Goal: Information Seeking & Learning: Learn about a topic

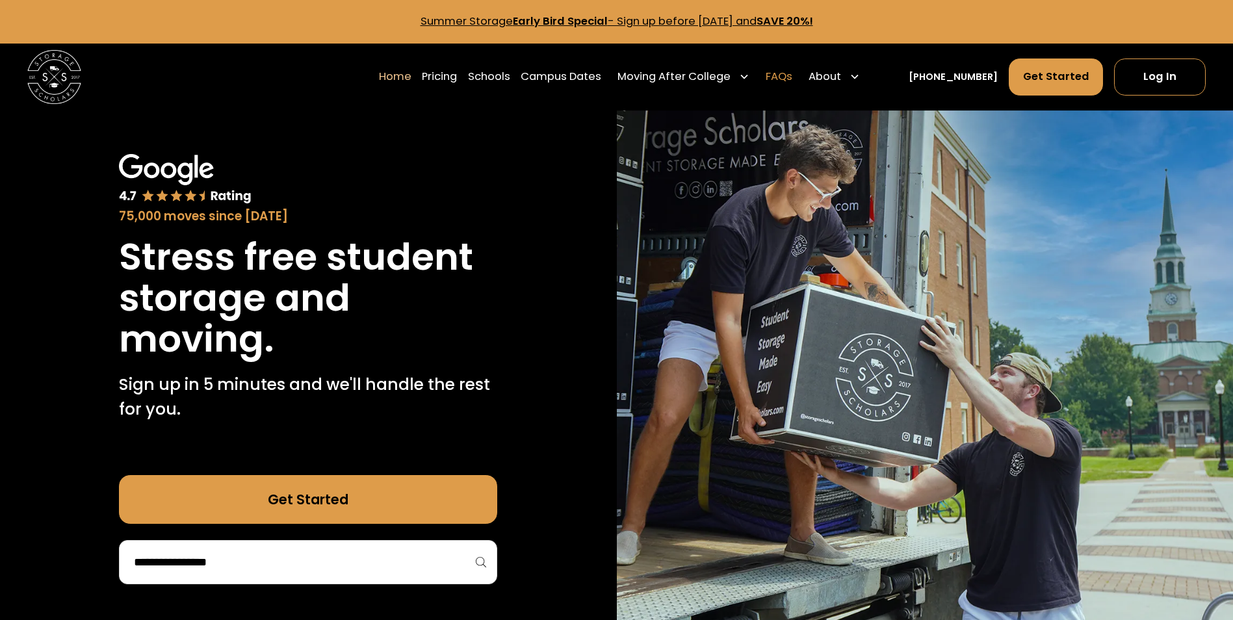
click at [792, 75] on link "FAQs" at bounding box center [779, 77] width 27 height 38
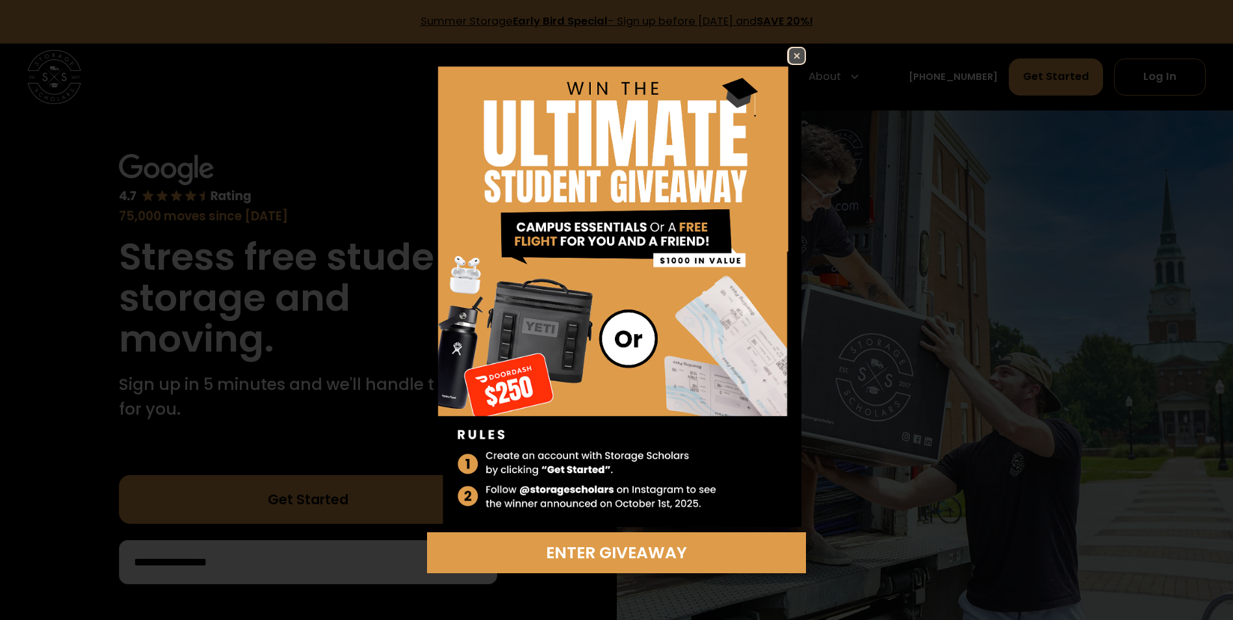
click at [798, 61] on img at bounding box center [797, 56] width 16 height 16
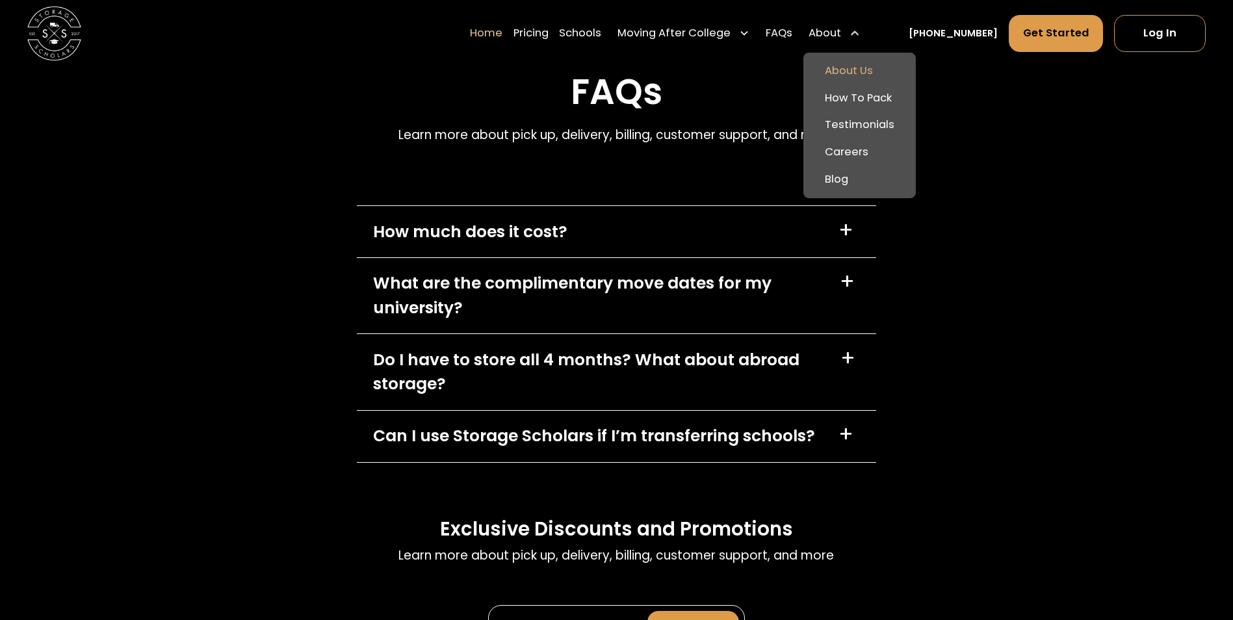
scroll to position [3900, 0]
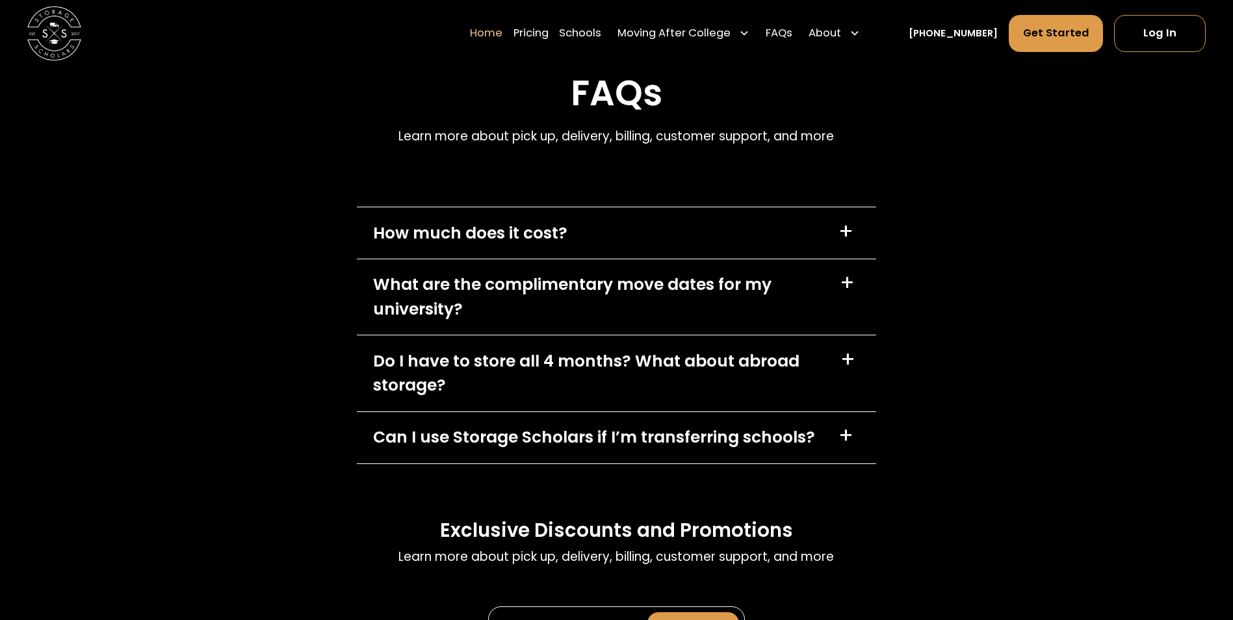
click at [994, 188] on div "FAQs Learn more about pick up, delivery, billing, customer support, and more Ho…" at bounding box center [616, 372] width 1233 height 687
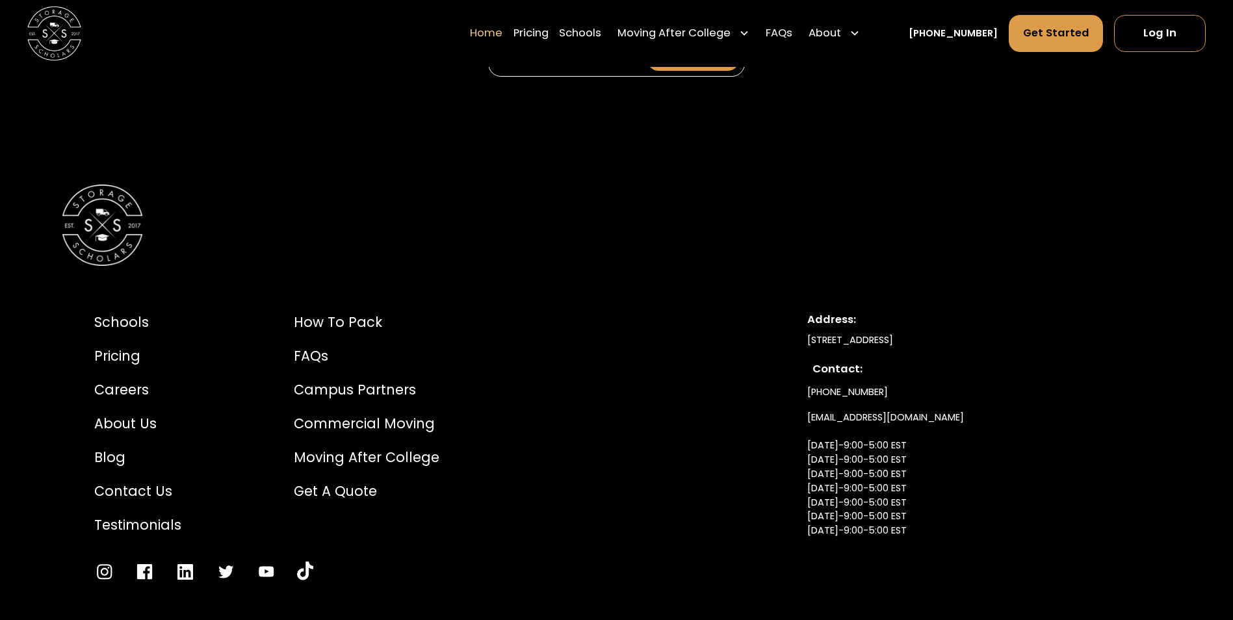
scroll to position [4550, 0]
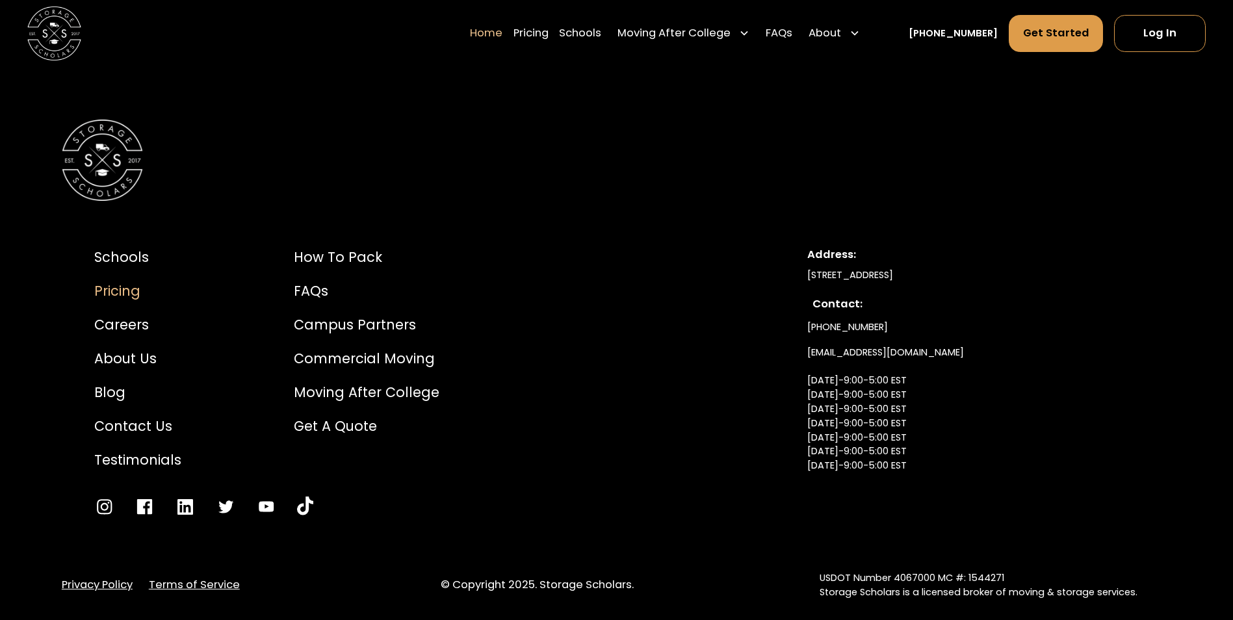
click at [136, 301] on div "Pricing" at bounding box center [137, 291] width 87 height 20
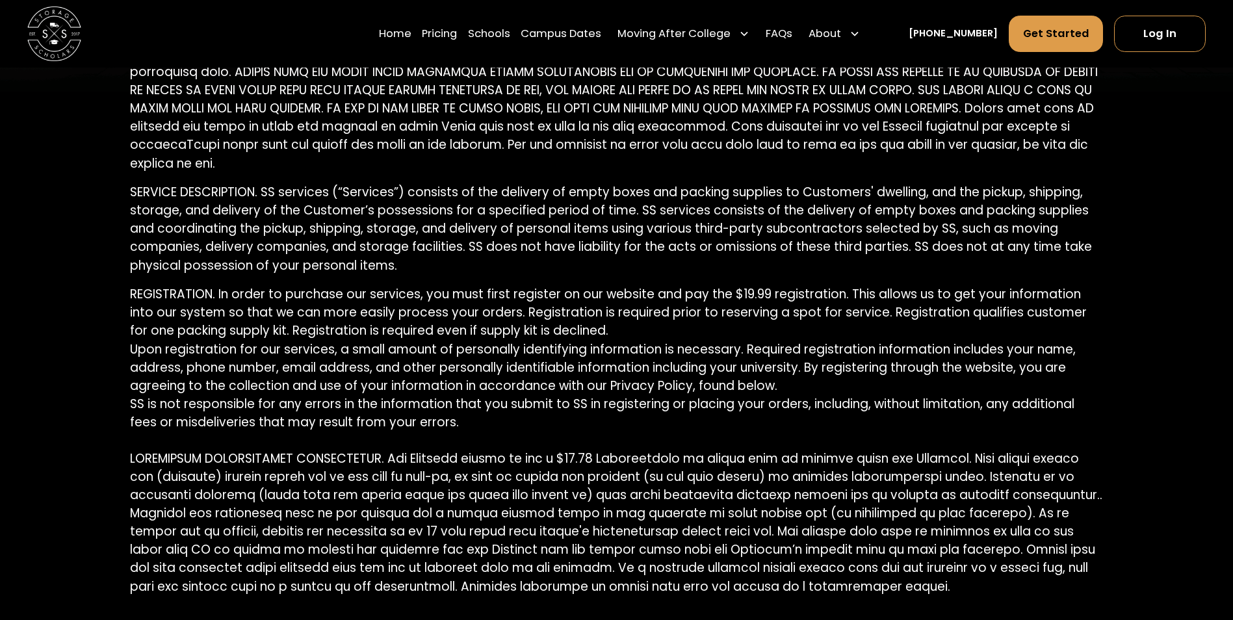
scroll to position [650, 0]
